Goal: Check status: Check status

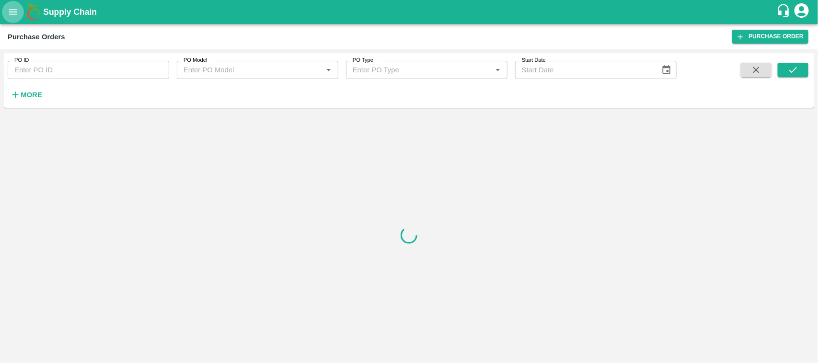
click at [12, 17] on button "open drawer" at bounding box center [13, 12] width 22 height 22
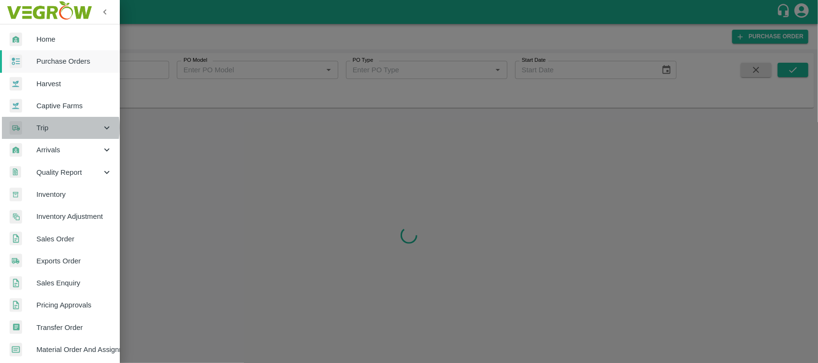
click at [47, 128] on span "Trip" at bounding box center [68, 128] width 65 height 11
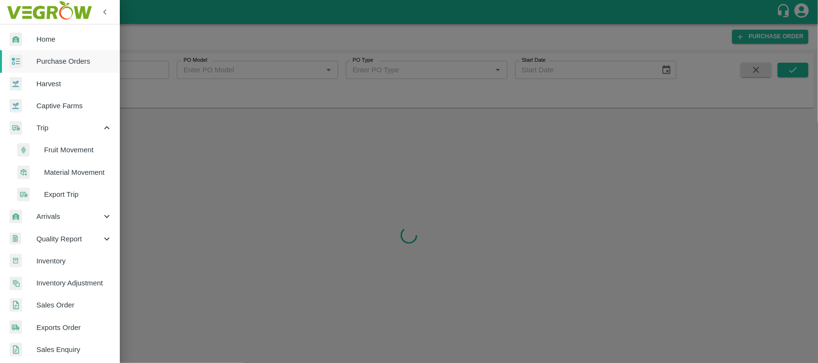
click at [56, 148] on span "Fruit Movement" at bounding box center [78, 150] width 68 height 11
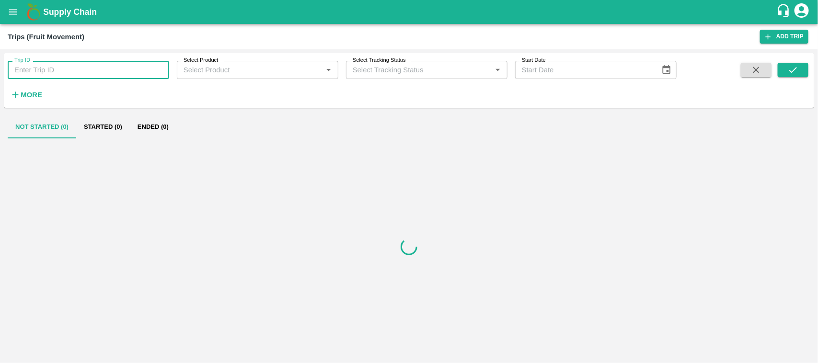
click at [32, 73] on input "Trip ID" at bounding box center [88, 70] width 161 height 18
paste input "89525"
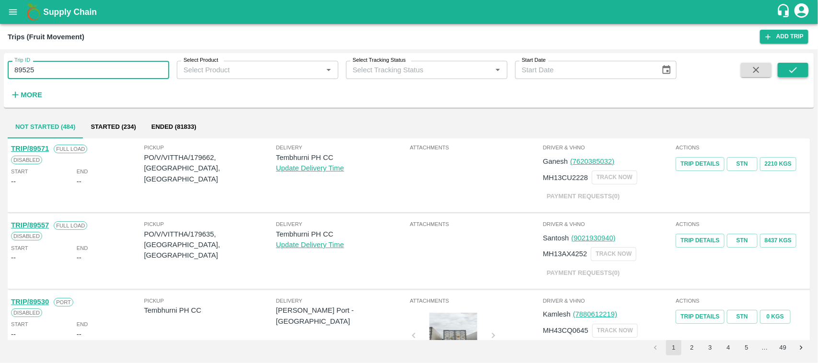
type input "89525"
click at [791, 72] on icon "submit" at bounding box center [793, 70] width 8 height 6
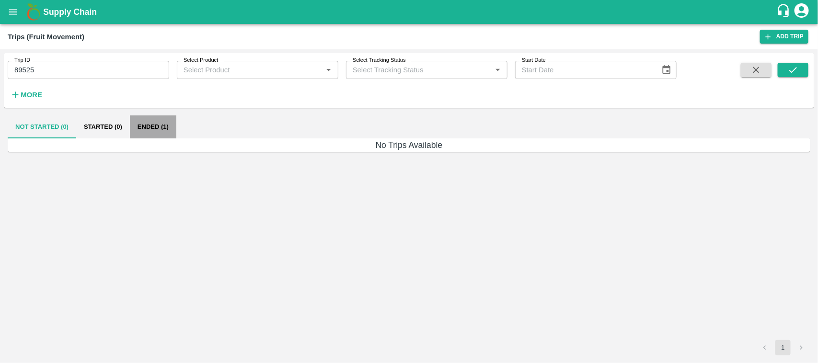
click at [161, 120] on button "Ended (1)" at bounding box center [153, 126] width 46 height 23
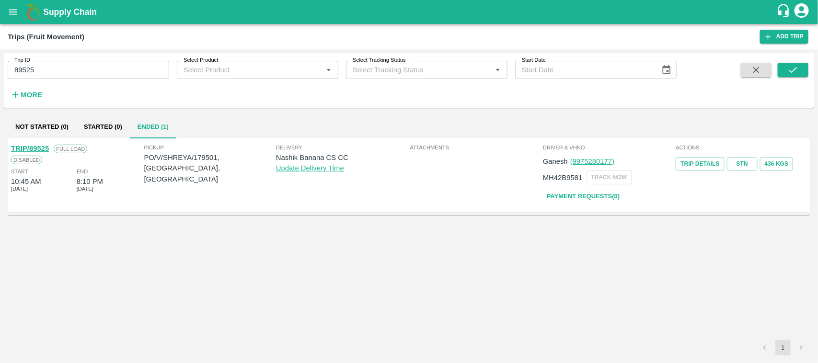
click at [1, 3] on div "Supply Chain" at bounding box center [409, 12] width 818 height 24
click at [5, 3] on button "open drawer" at bounding box center [13, 12] width 22 height 22
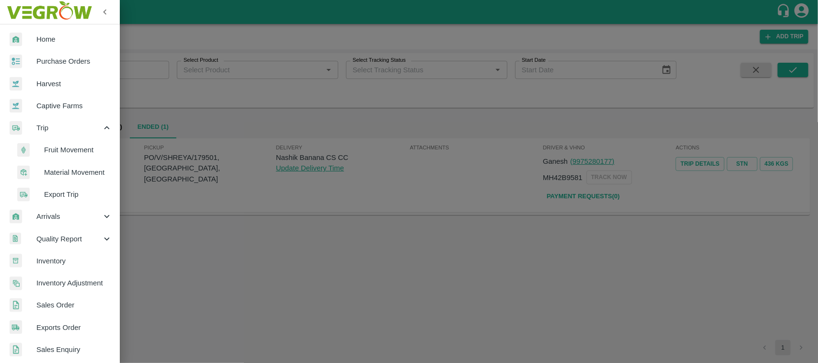
click at [62, 214] on span "Arrivals" at bounding box center [68, 216] width 65 height 11
click at [60, 256] on span "DC Arrivals" at bounding box center [78, 261] width 68 height 11
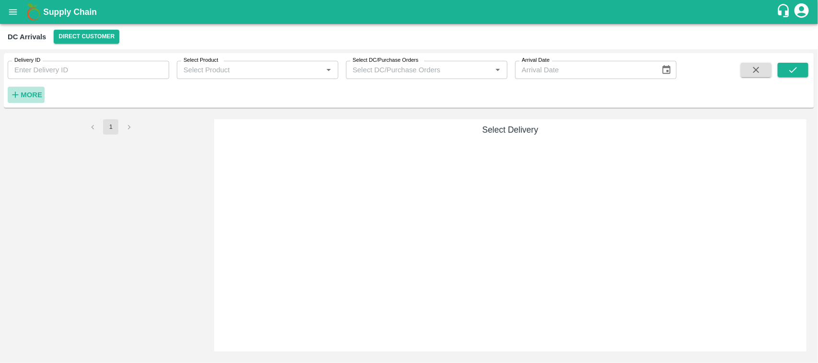
click at [28, 94] on strong "More" at bounding box center [32, 95] width 22 height 8
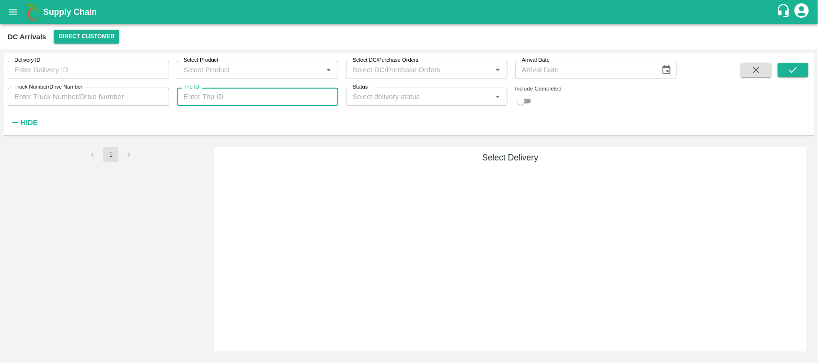
click at [193, 106] on input "Trip ID" at bounding box center [257, 97] width 161 height 18
paste input "89525"
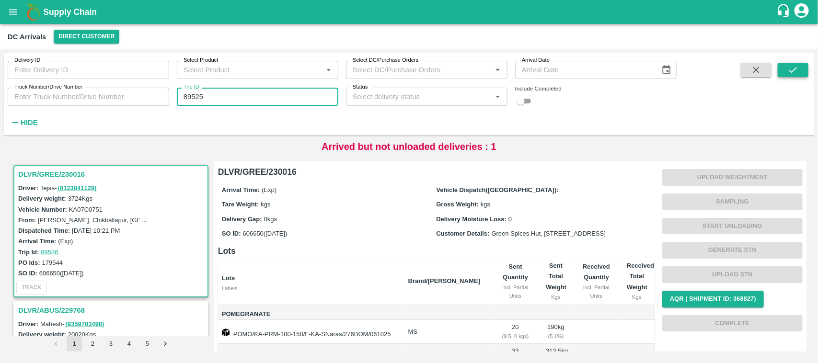
type input "89525"
click at [795, 74] on icon "submit" at bounding box center [793, 70] width 11 height 11
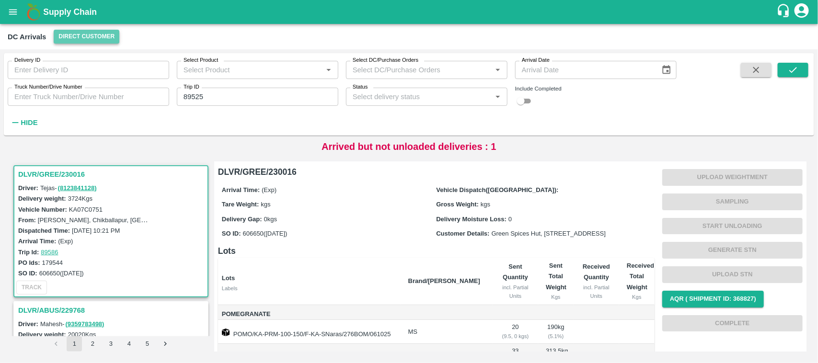
click at [94, 31] on button "Direct Customer" at bounding box center [87, 37] width 66 height 14
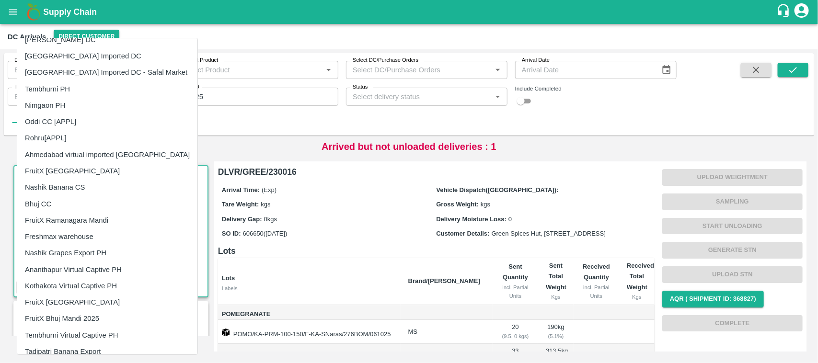
scroll to position [108, 0]
click at [70, 187] on li "Nashik Banana CS" at bounding box center [107, 188] width 180 height 16
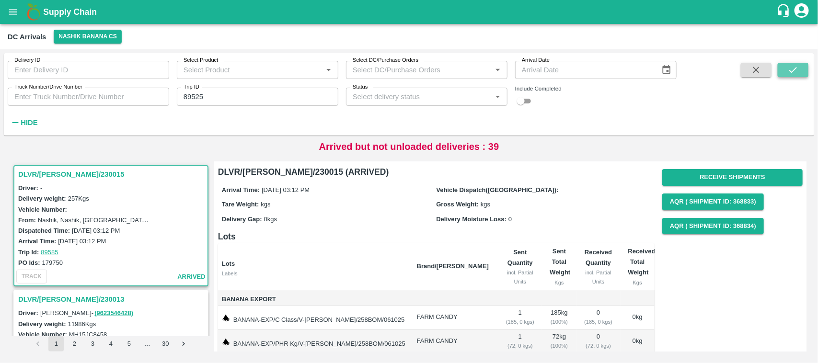
click at [790, 67] on icon "submit" at bounding box center [793, 70] width 11 height 11
click at [228, 99] on input "89525" at bounding box center [257, 97] width 161 height 18
type input "89525"
click at [518, 103] on input "checkbox" at bounding box center [520, 100] width 34 height 11
checkbox input "true"
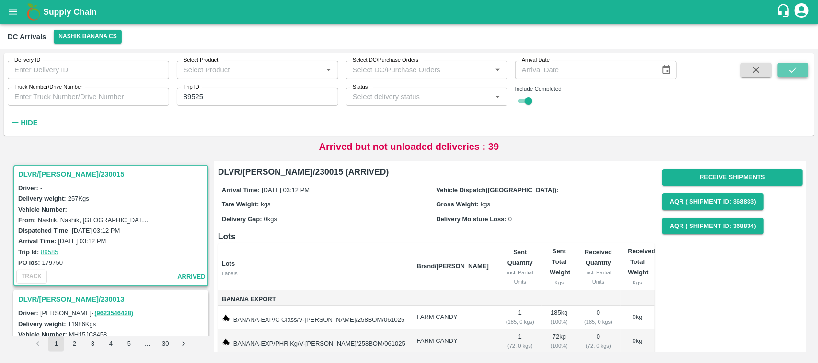
click at [783, 72] on button "submit" at bounding box center [792, 70] width 31 height 14
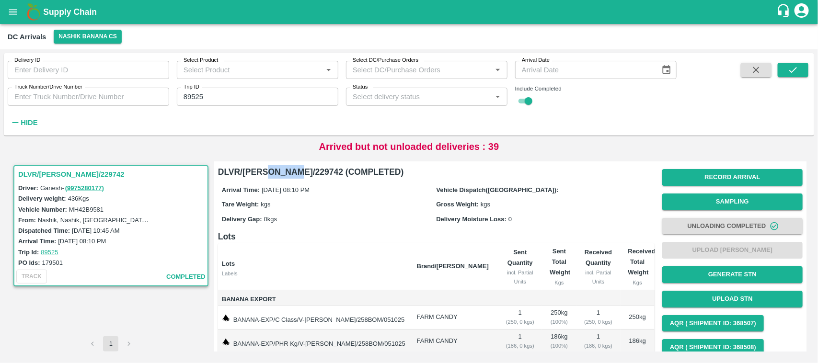
drag, startPoint x: 295, startPoint y: 171, endPoint x: 269, endPoint y: 171, distance: 25.9
click at [269, 171] on h6 "DLVR/[PERSON_NAME]/229742 (COMPLETED)" at bounding box center [436, 171] width 436 height 13
copy h6 "229742"
